Goal: Subscribe to service/newsletter

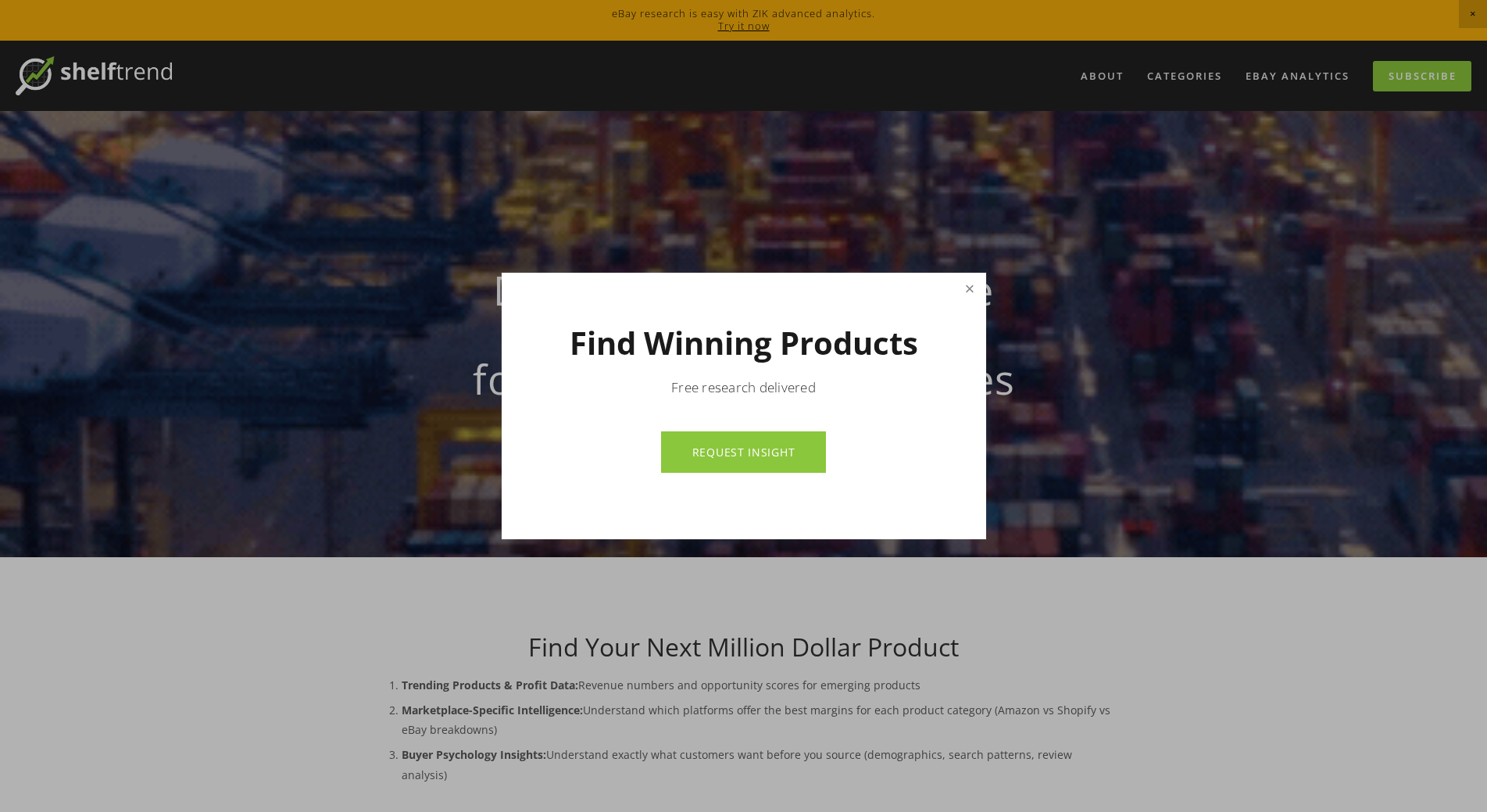
click at [962, 288] on link "Close" at bounding box center [969, 289] width 27 height 27
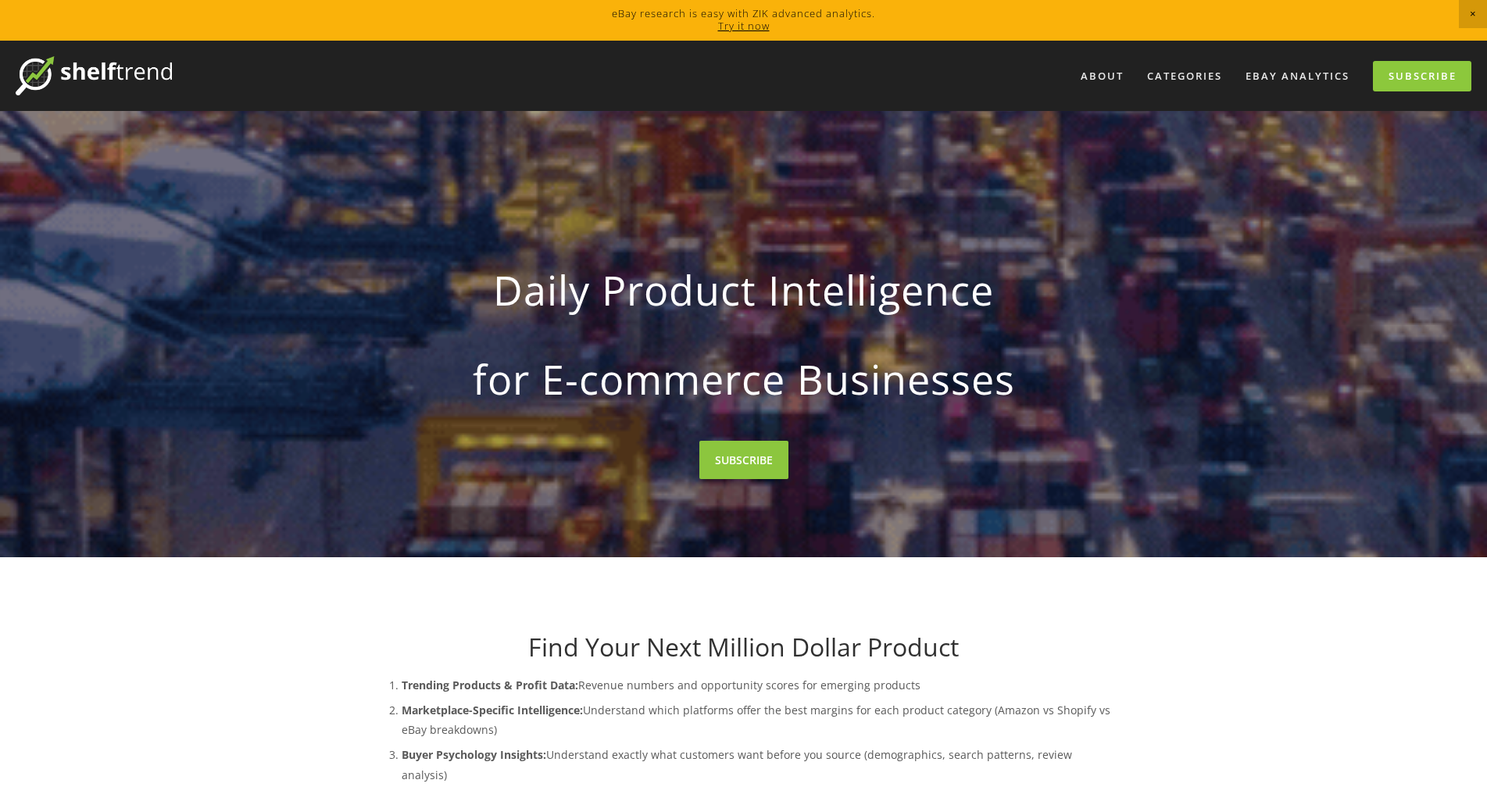
click at [737, 27] on link "Try it now" at bounding box center [744, 25] width 51 height 14
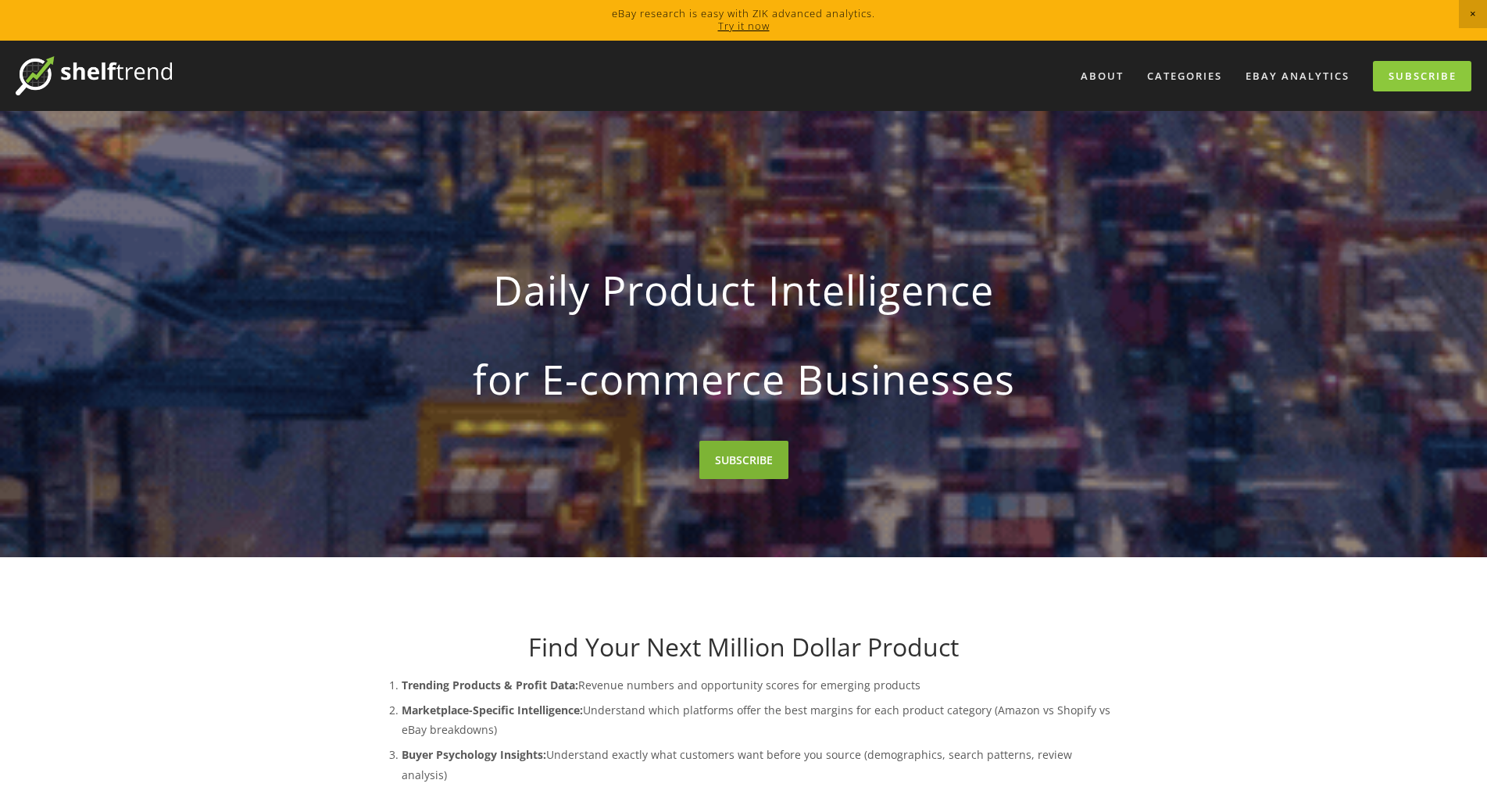
click at [742, 458] on link "SUBSCRIBE" at bounding box center [744, 461] width 89 height 39
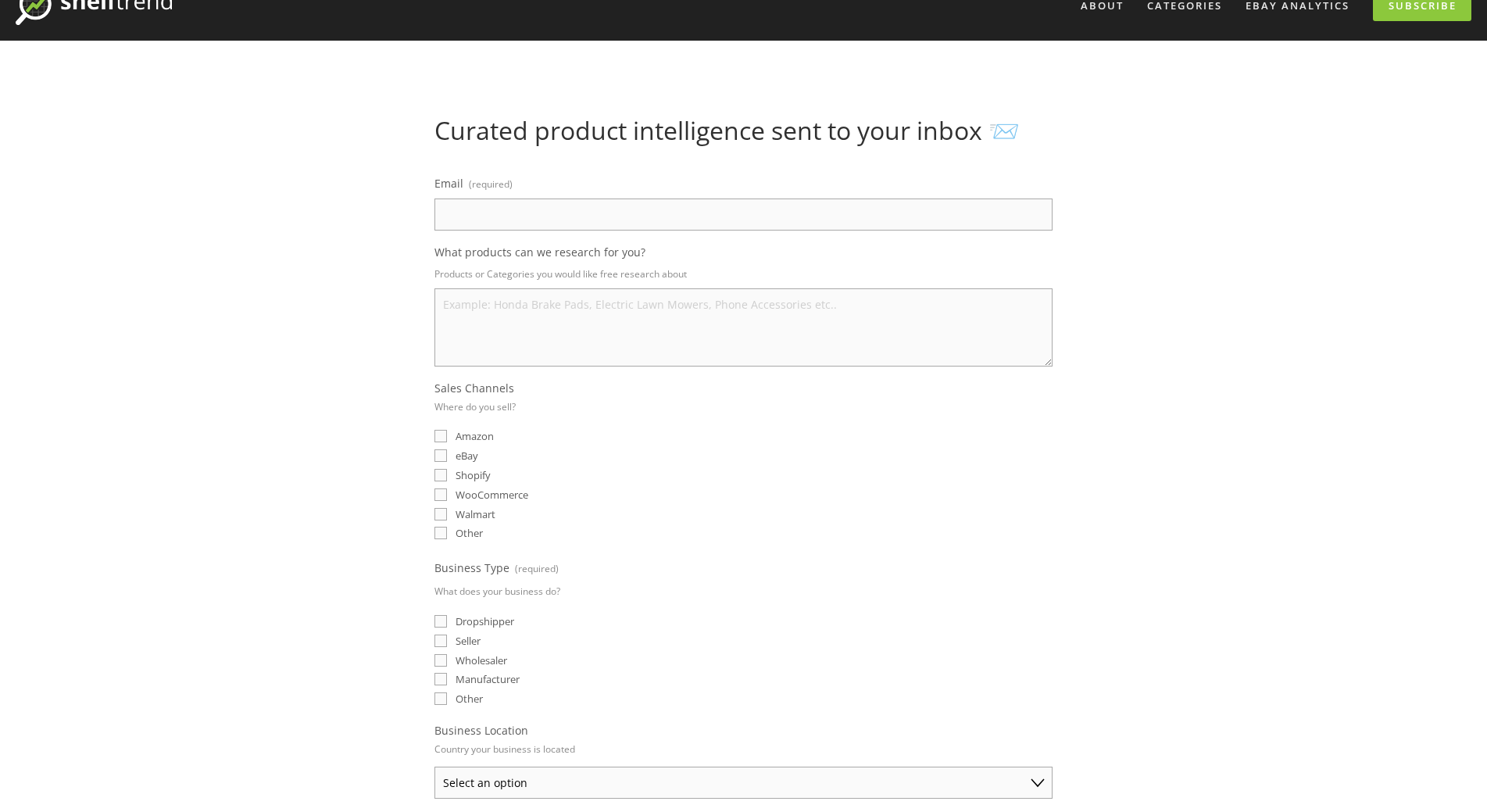
scroll to position [313, 0]
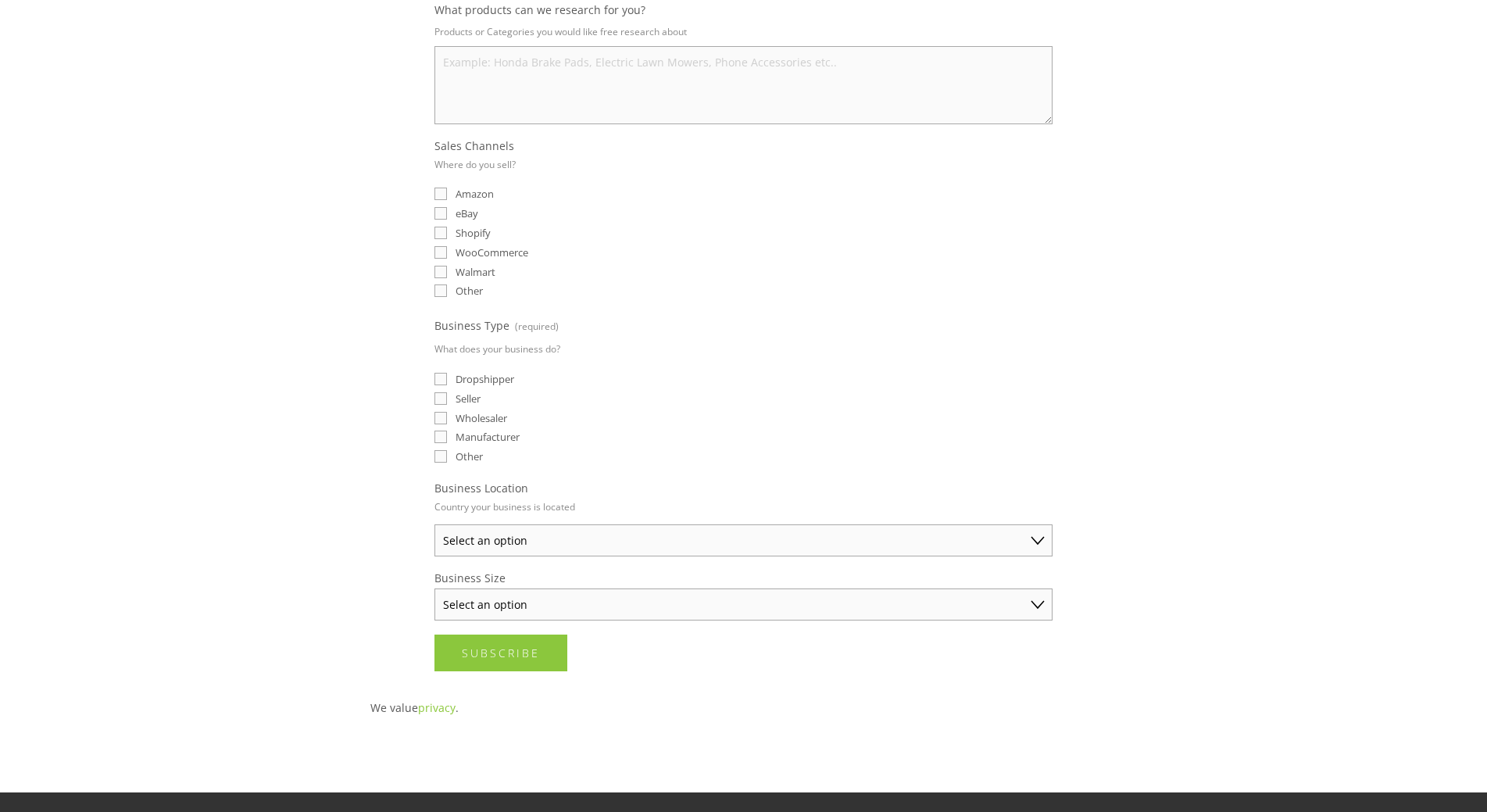
click at [664, 546] on select "Select an option Australia United States United Kingdom China Japan Germany Can…" at bounding box center [744, 540] width 618 height 32
select select "United Kingdom"
click at [435, 524] on select "Select an option Australia United States United Kingdom China Japan Germany Can…" at bounding box center [744, 540] width 618 height 32
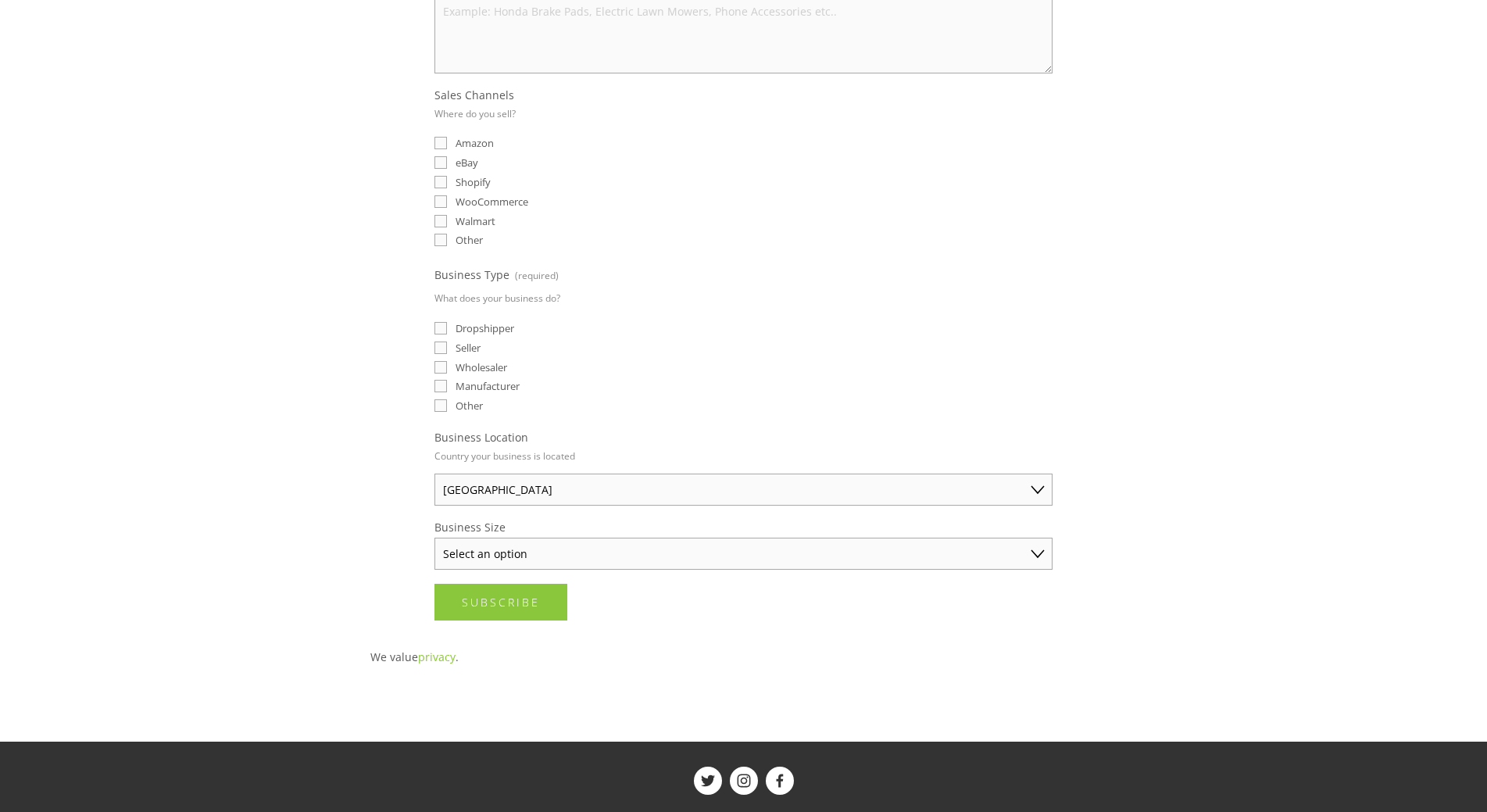
scroll to position [391, 0]
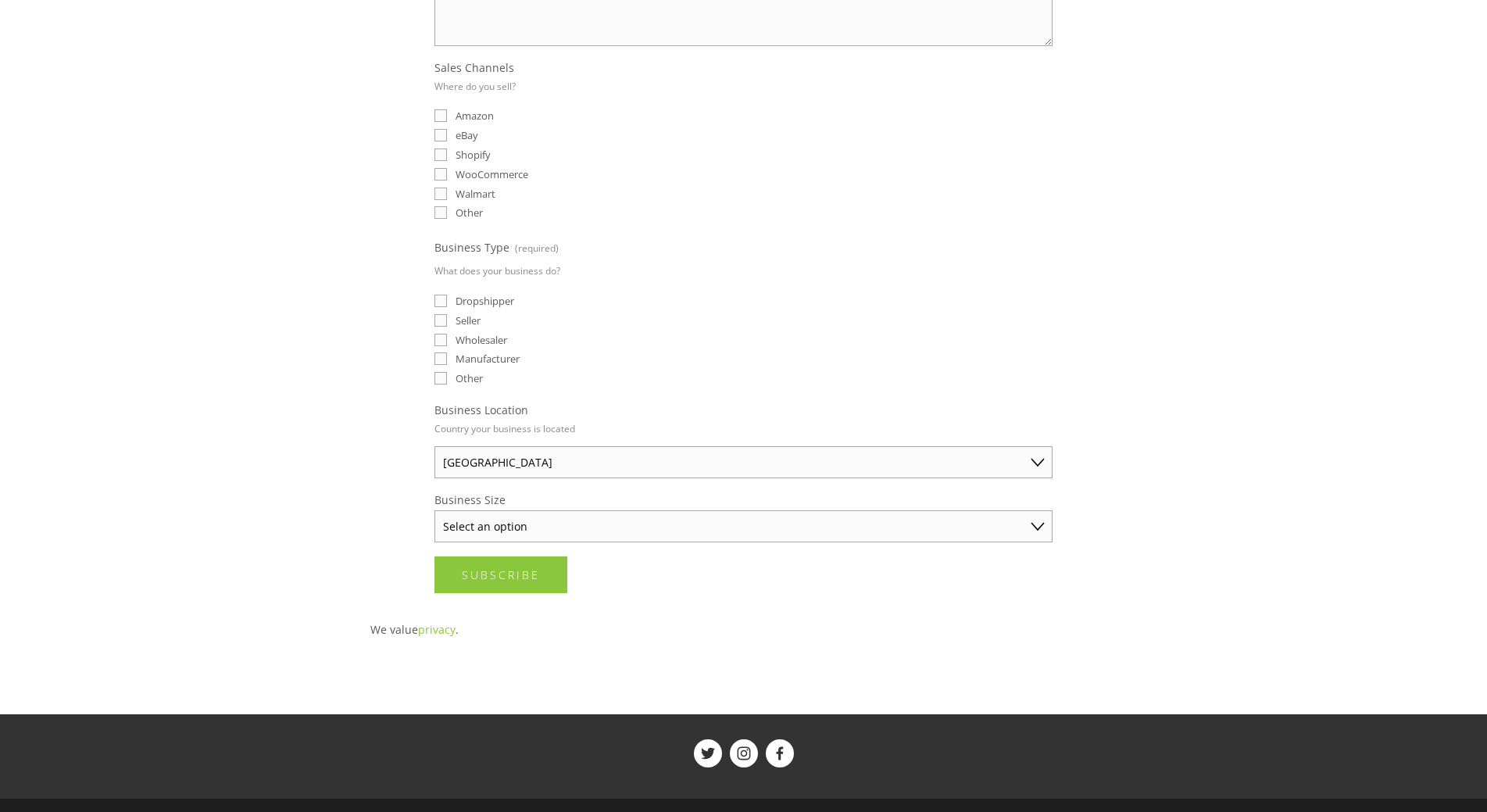
click at [633, 532] on select "Select an option Solo Merchant (under $50K annual sales) Small Business ($50K -…" at bounding box center [744, 526] width 618 height 32
select select "Solo Merchant (under $50K annual sales)"
click at [435, 511] on select "Select an option Solo Merchant (under $50K annual sales) Small Business ($50K -…" at bounding box center [744, 526] width 618 height 32
click at [728, 589] on div "Subscribe Subscribe" at bounding box center [744, 574] width 618 height 37
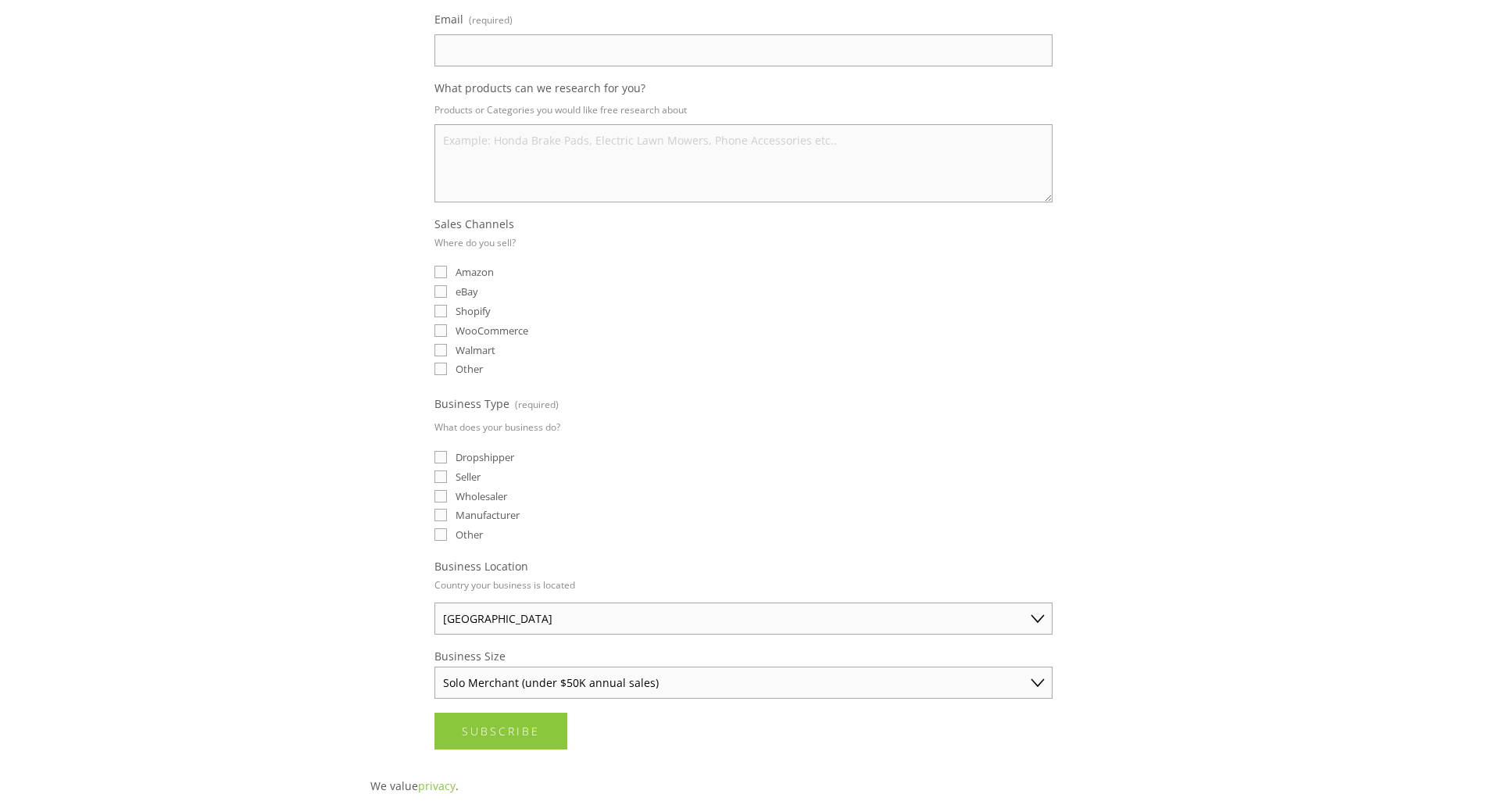
scroll to position [0, 0]
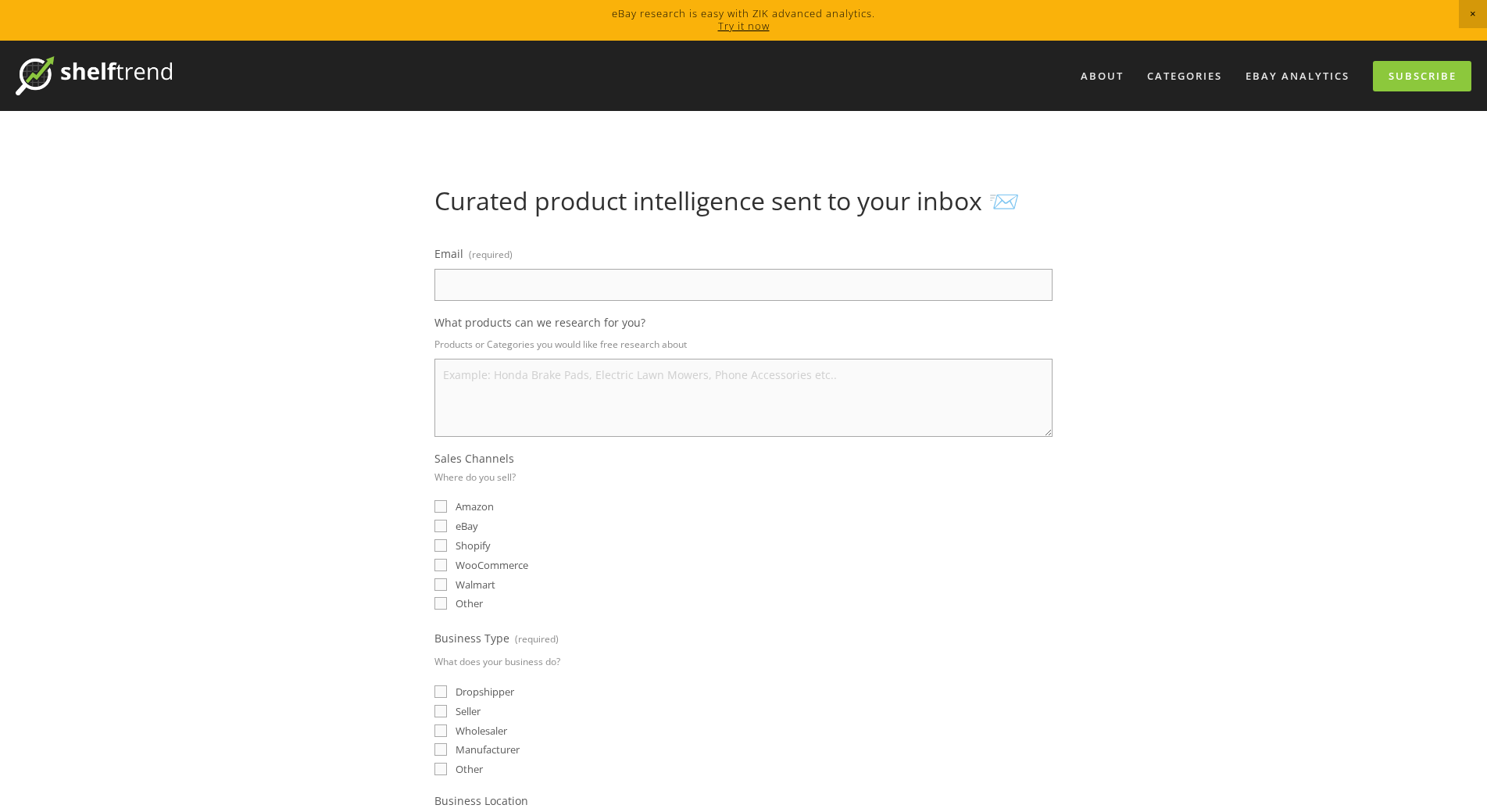
click at [509, 277] on input "Email (required)" at bounding box center [744, 284] width 618 height 32
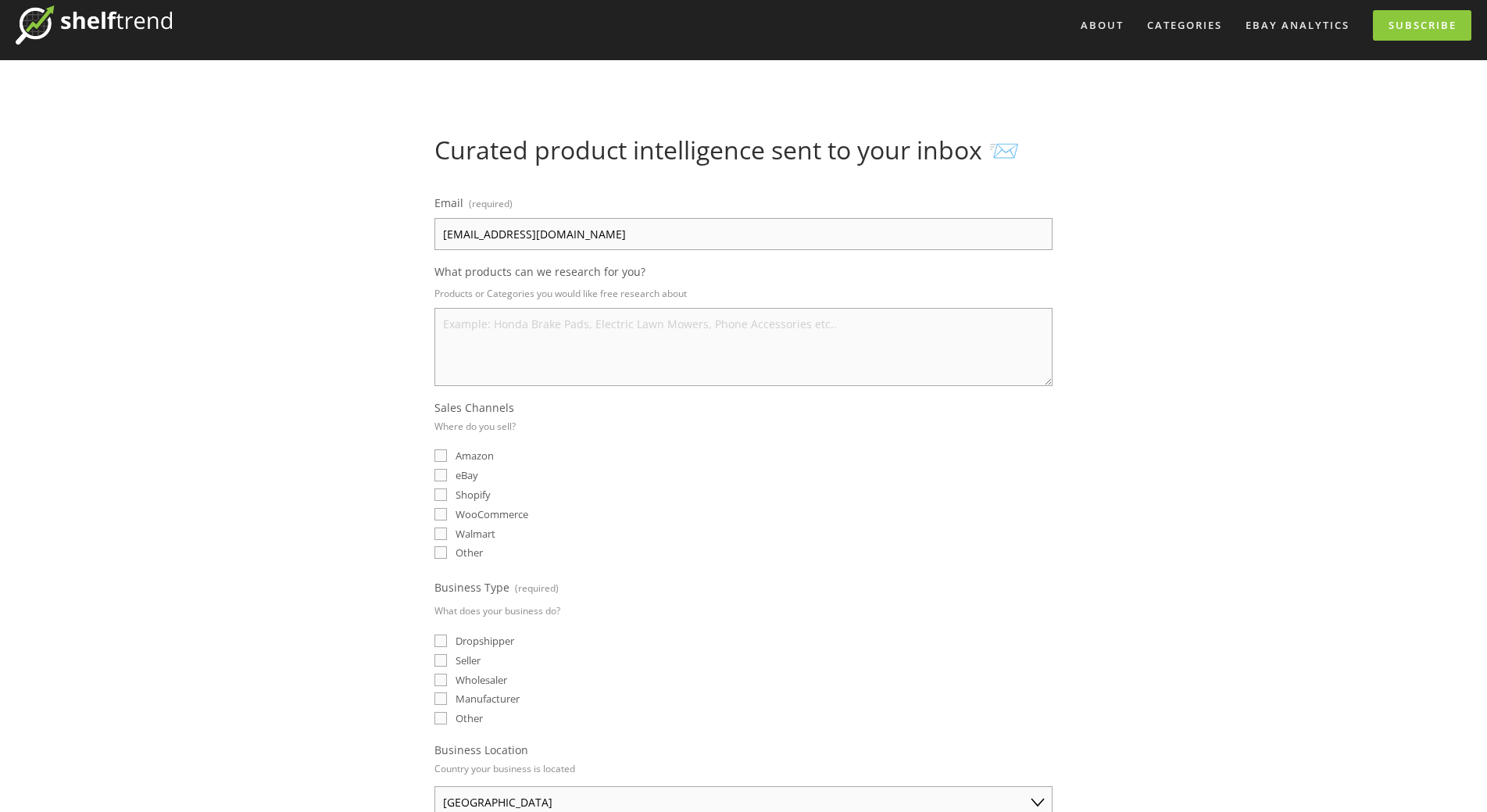
scroll to position [78, 0]
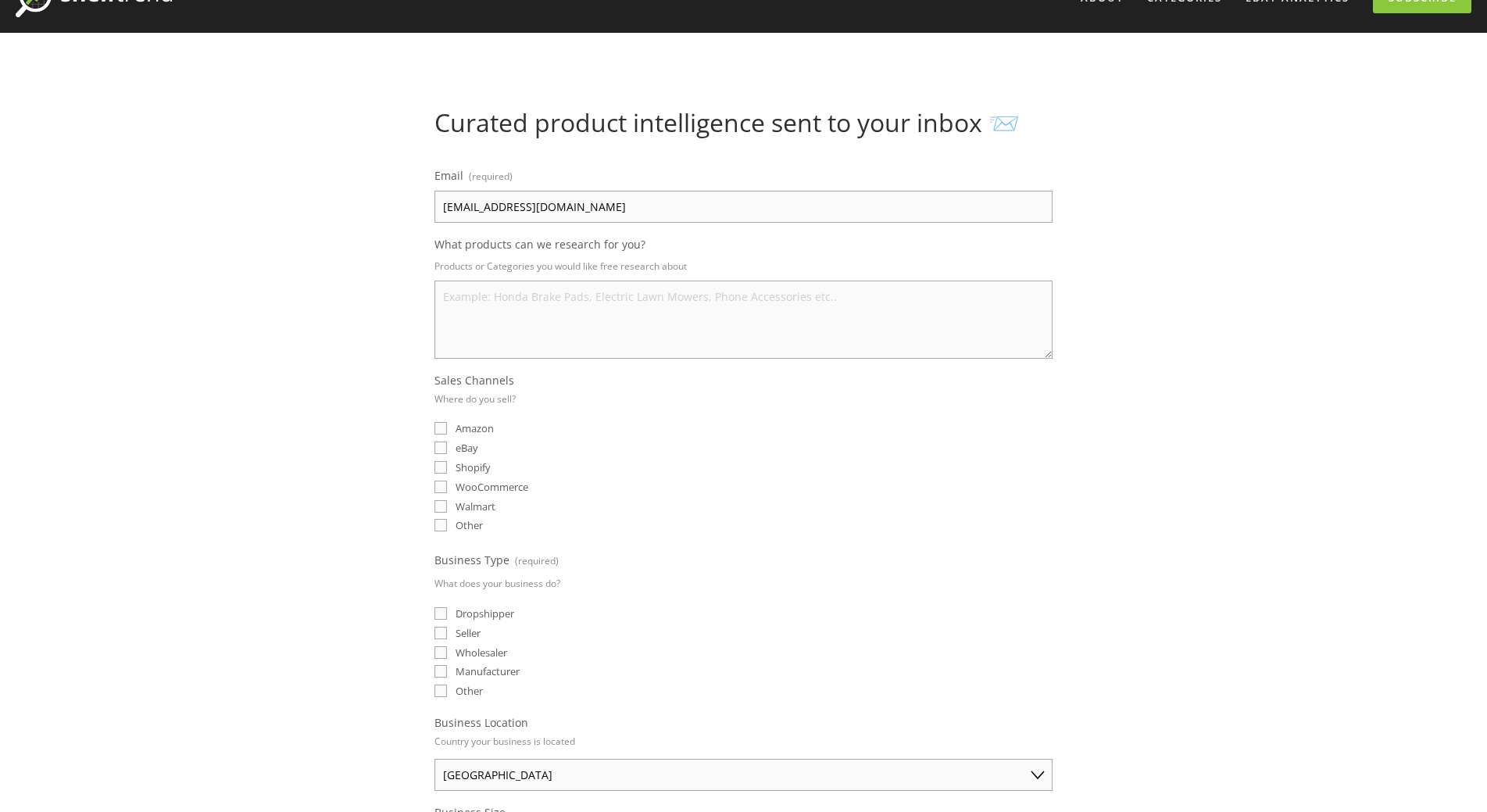
type input "45056268@qq.com"
click at [491, 309] on textarea "What products can we research for you?" at bounding box center [744, 320] width 618 height 78
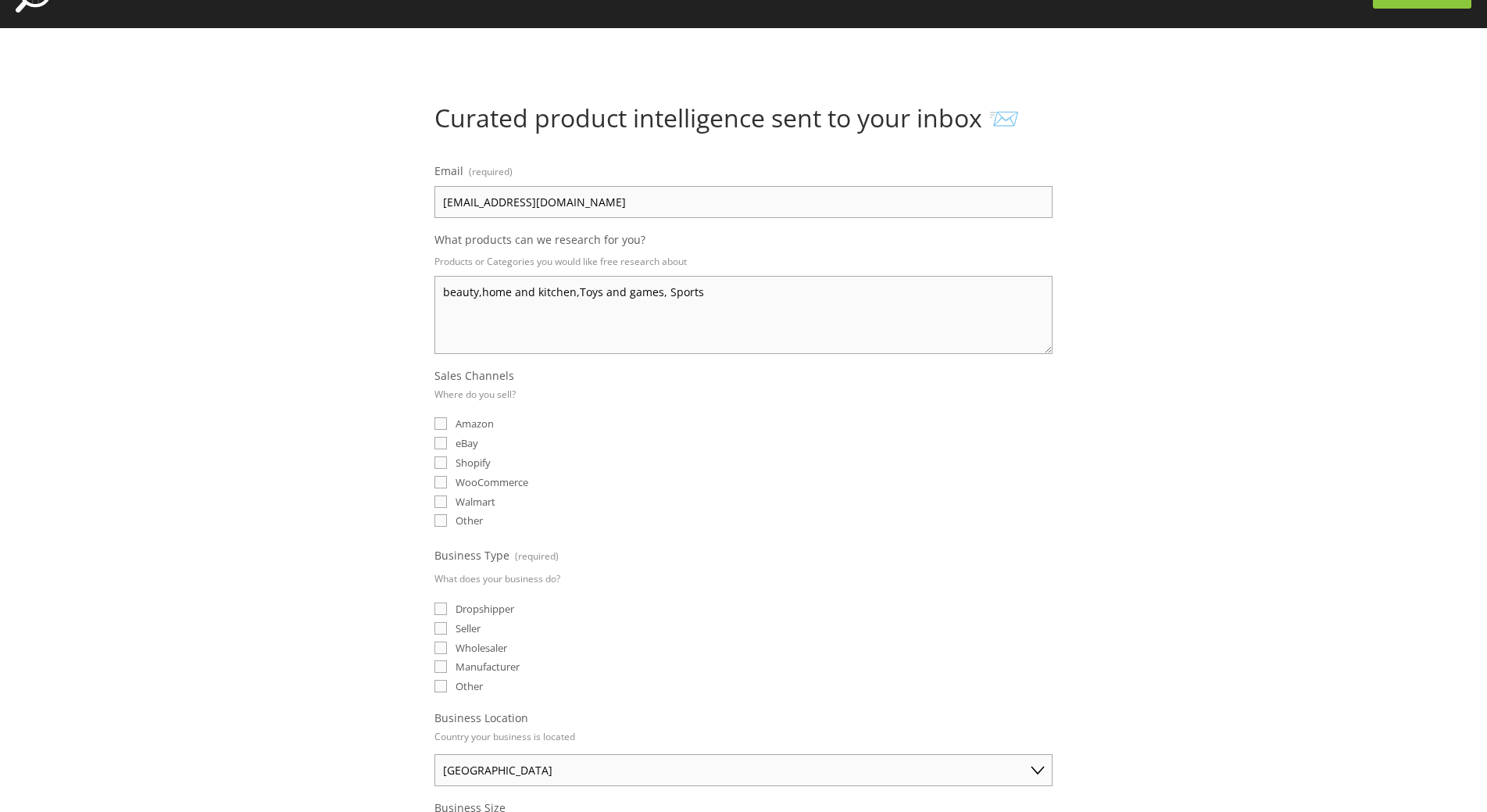
scroll to position [156, 0]
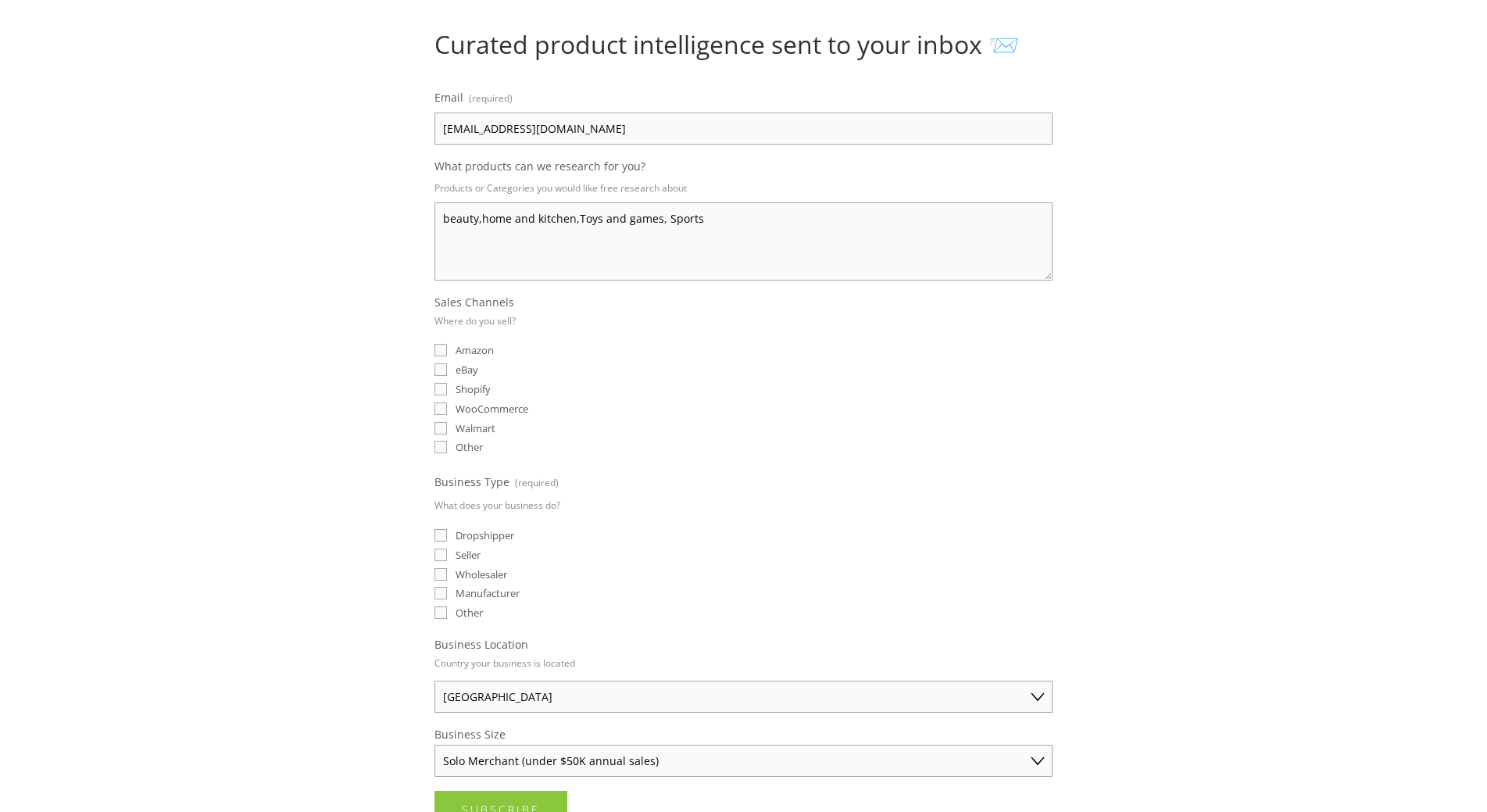
type textarea "beauty,home and kitchen,Toys and games, Sports"
click at [439, 370] on input "eBay" at bounding box center [440, 369] width 13 height 13
checkbox input "true"
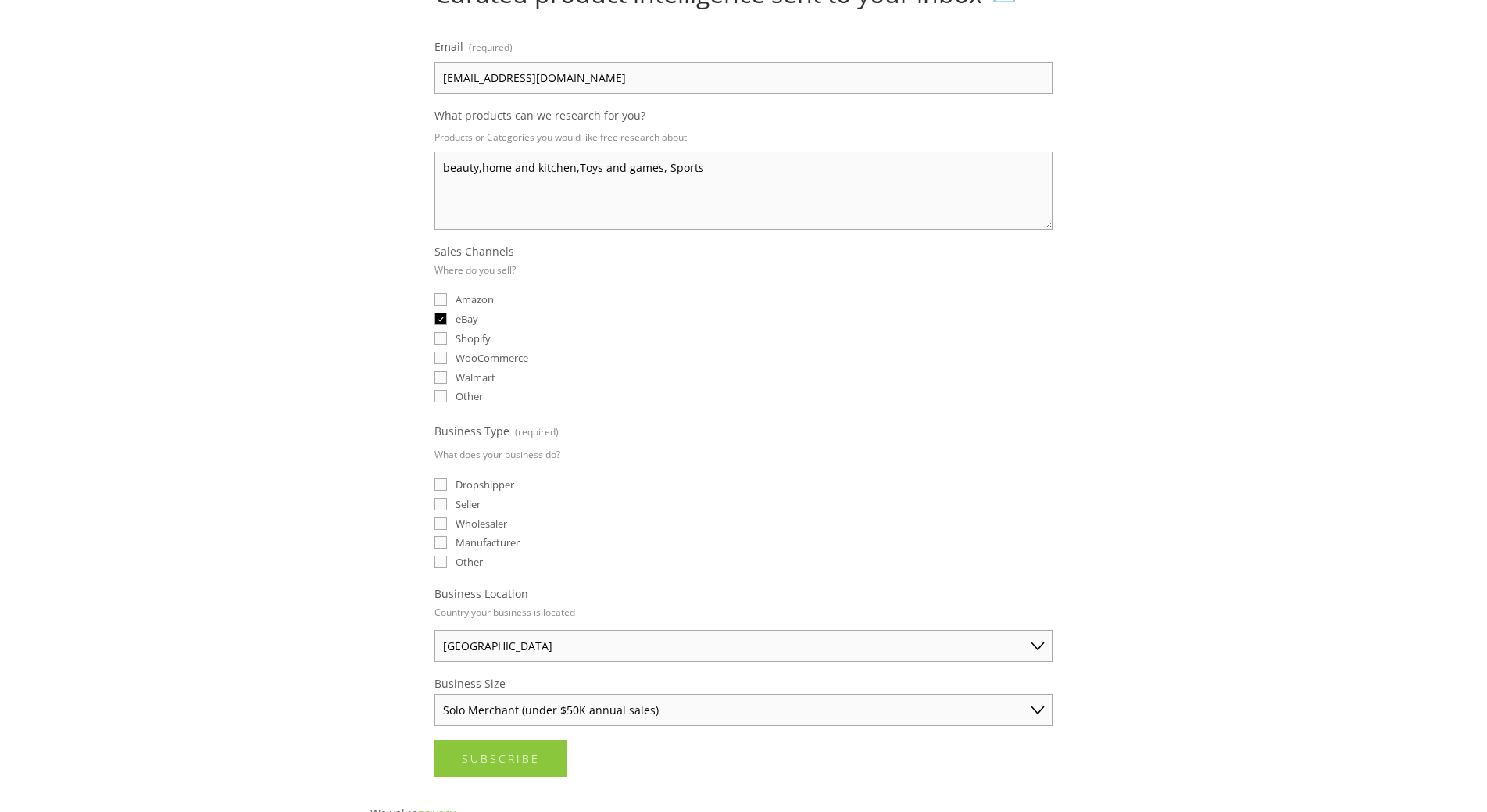
scroll to position [235, 0]
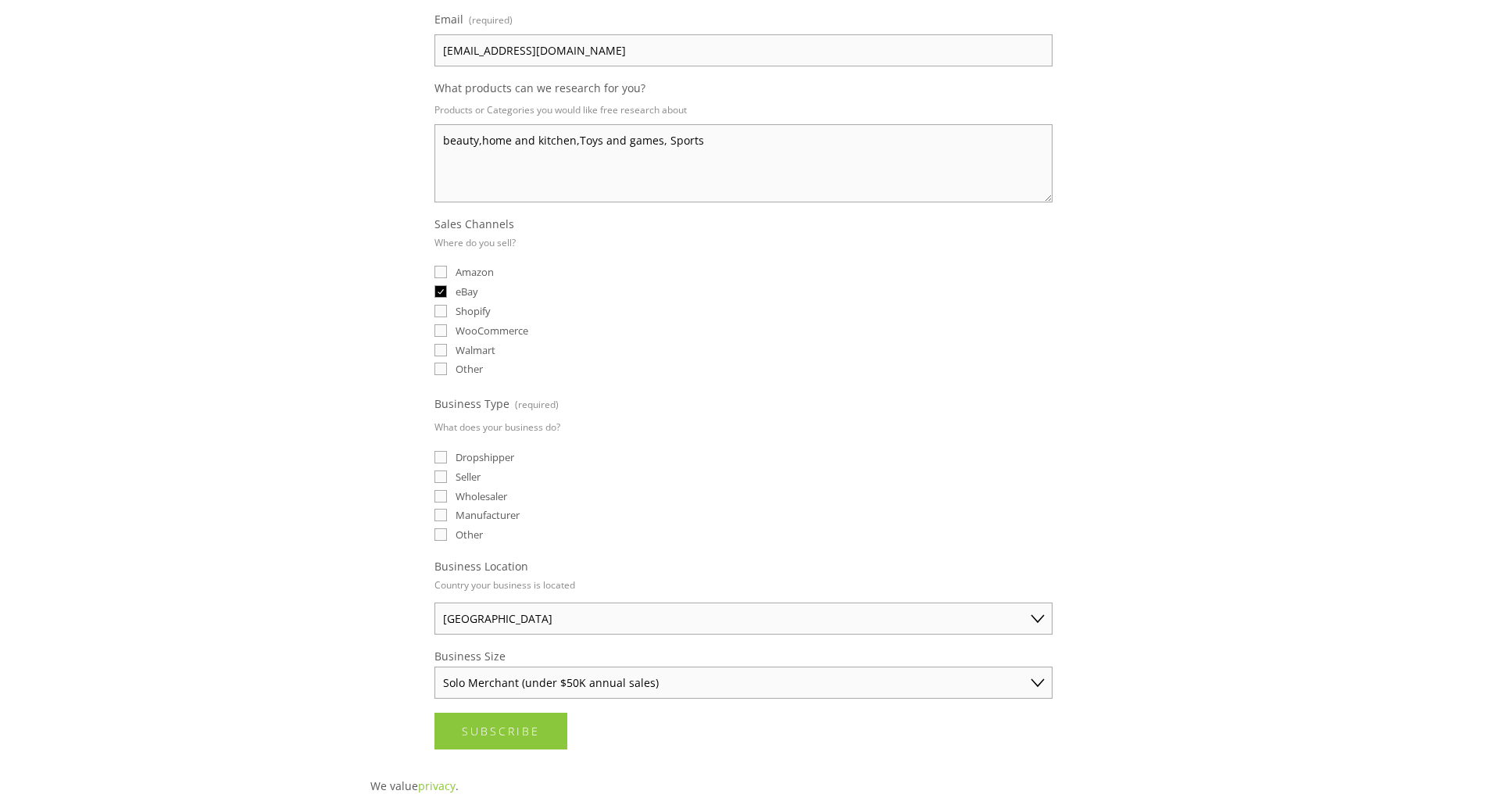
click at [440, 479] on input "Seller" at bounding box center [440, 476] width 13 height 13
checkbox input "true"
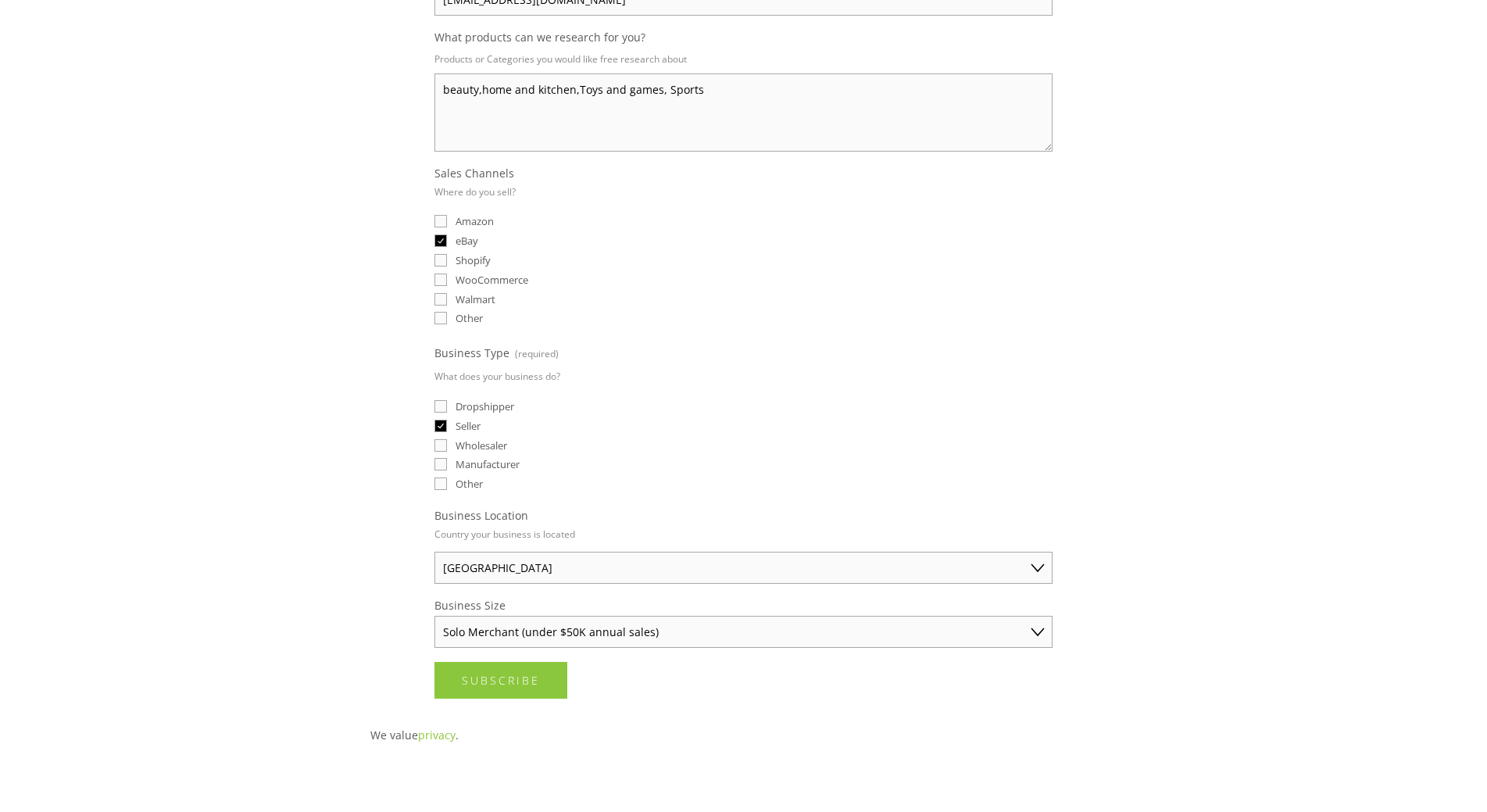
scroll to position [313, 0]
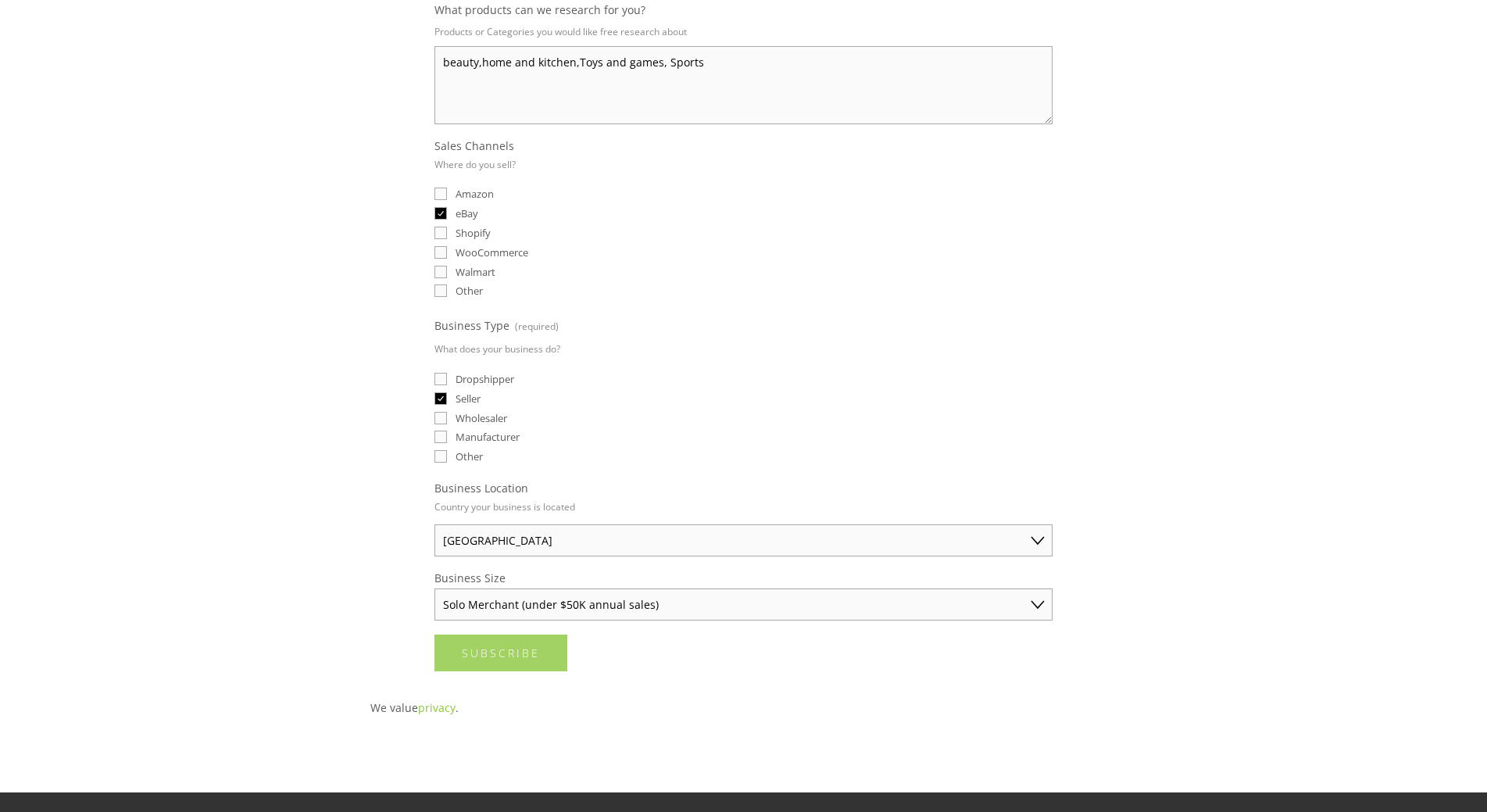
click at [507, 655] on span "Subscribe" at bounding box center [500, 653] width 78 height 14
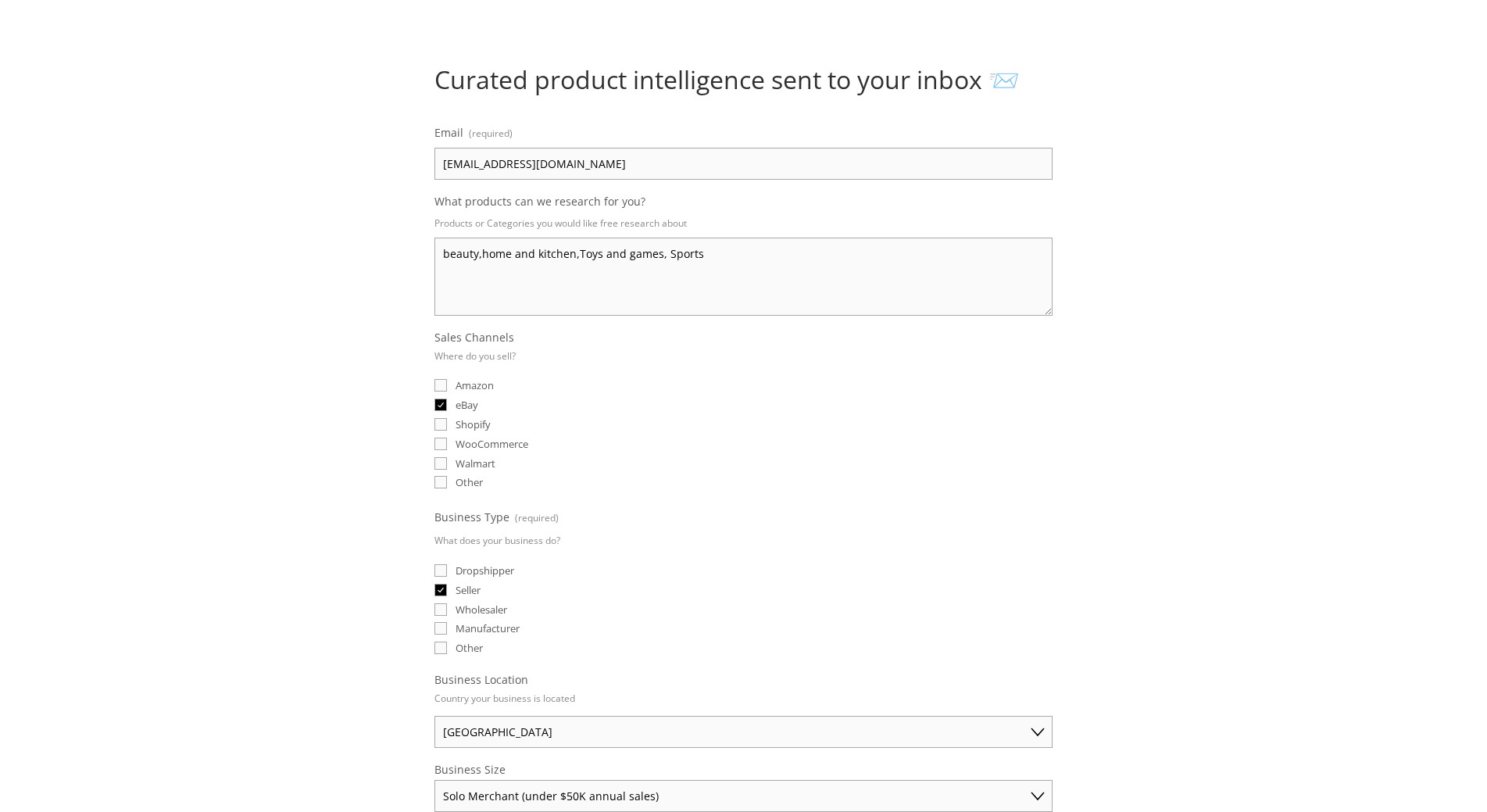
scroll to position [0, 0]
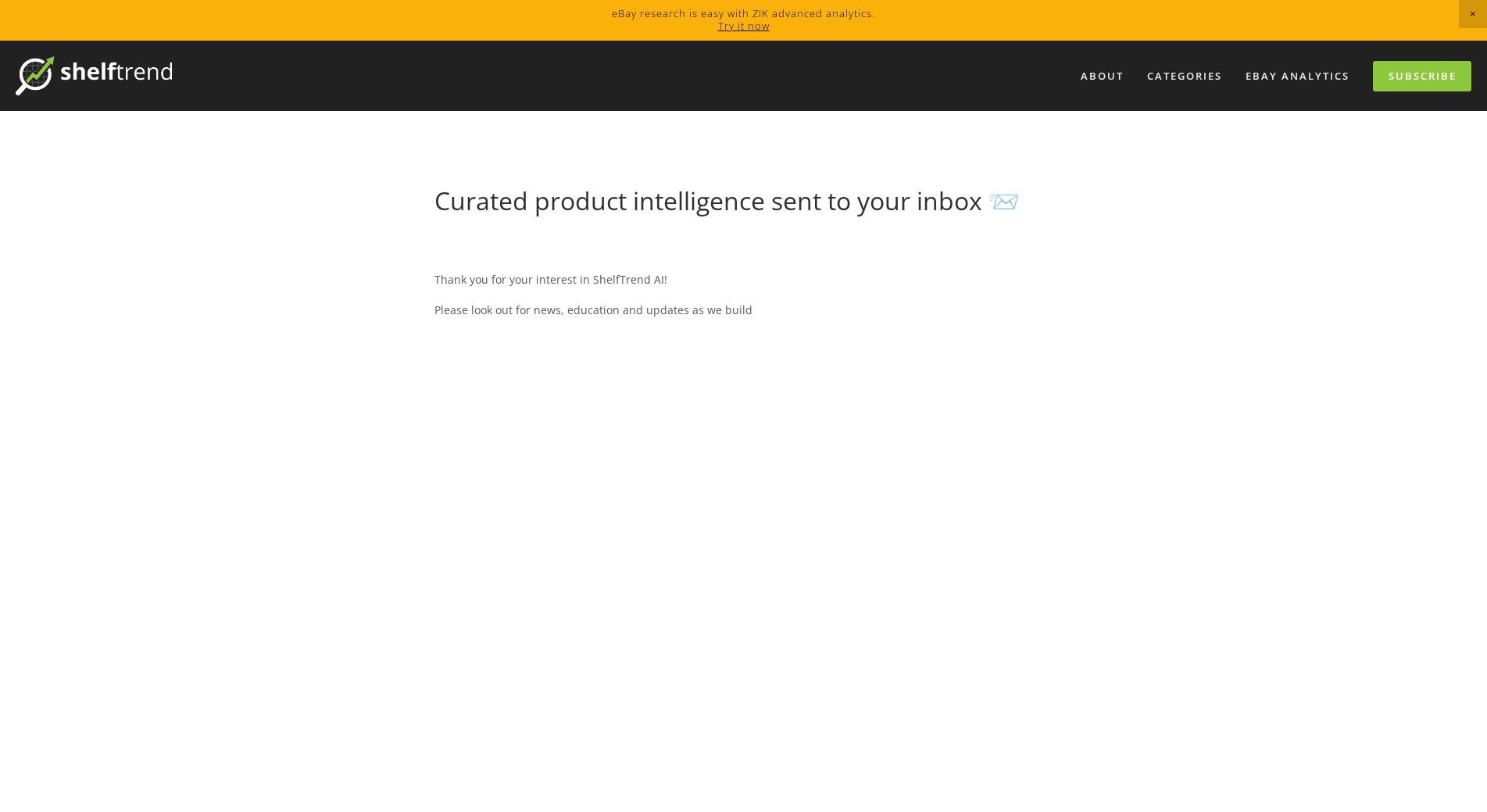
click at [1006, 205] on h1 "Curated product intelligence sent to your inbox 📨" at bounding box center [744, 201] width 618 height 30
click at [851, 210] on h1 "Curated product intelligence sent to your inbox 📨" at bounding box center [744, 201] width 618 height 30
click at [1409, 80] on link "Subscribe" at bounding box center [1422, 76] width 98 height 31
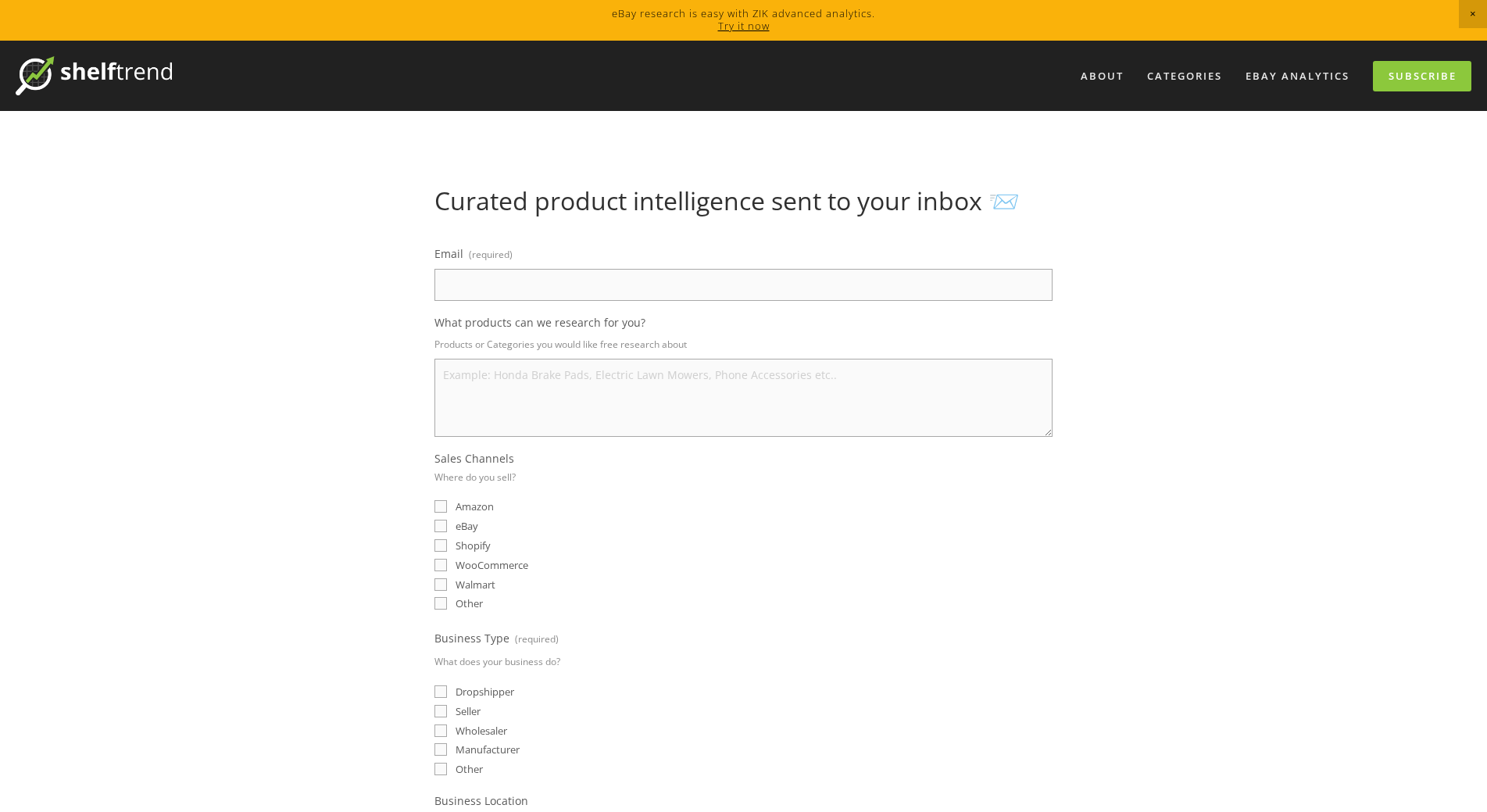
click at [738, 21] on link "Try it now" at bounding box center [744, 25] width 51 height 14
click at [1294, 76] on link "eBay Analytics" at bounding box center [1298, 76] width 125 height 26
